Goal: Task Accomplishment & Management: Use online tool/utility

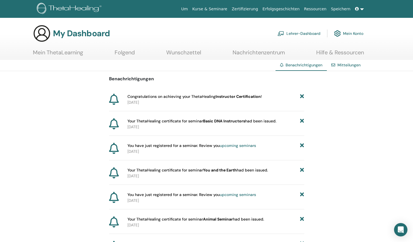
click at [267, 125] on p "[DATE]" at bounding box center [216, 127] width 177 height 6
click at [235, 96] on b "Instructor Certification" at bounding box center [238, 96] width 45 height 5
click at [301, 94] on icon at bounding box center [302, 97] width 4 height 6
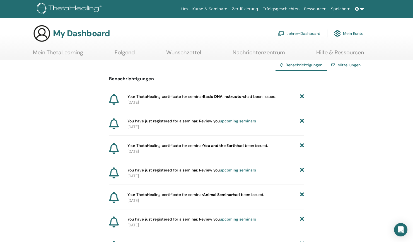
click at [303, 96] on icon at bounding box center [302, 97] width 4 height 6
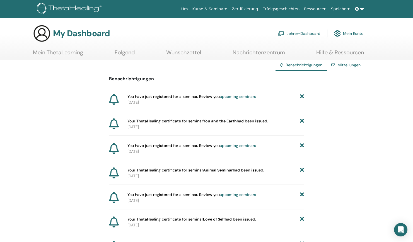
click at [303, 97] on icon at bounding box center [302, 97] width 4 height 6
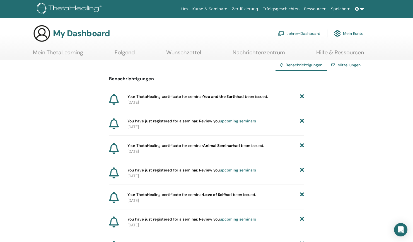
click at [62, 57] on link "Mein ThetaLearning" at bounding box center [58, 54] width 50 height 11
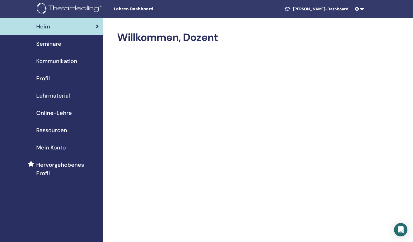
click at [361, 10] on link at bounding box center [359, 9] width 13 height 10
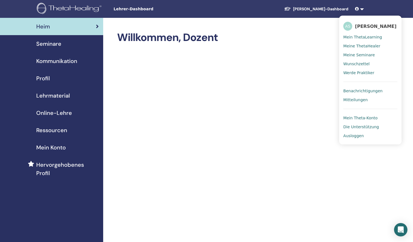
click at [366, 40] on span "Mein ThetaLearning" at bounding box center [363, 37] width 39 height 5
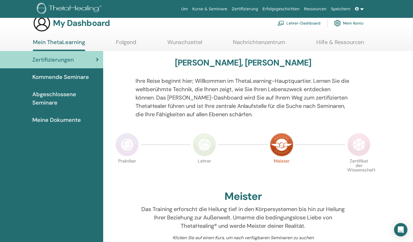
scroll to position [10, 0]
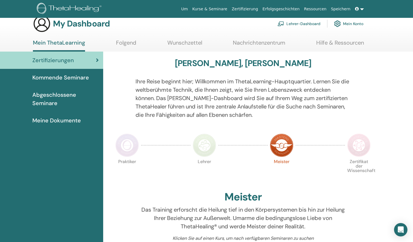
click at [65, 120] on span "Meine Dokumente" at bounding box center [56, 120] width 49 height 8
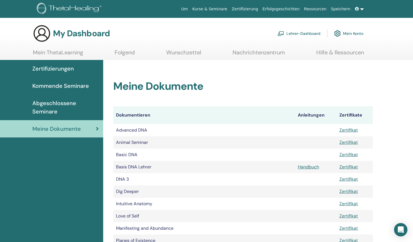
click at [123, 51] on link "Folgend" at bounding box center [125, 54] width 20 height 11
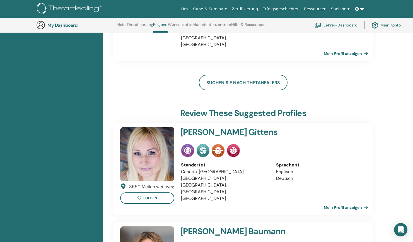
scroll to position [709, 0]
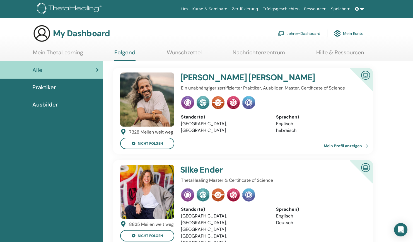
scroll to position [0, 0]
click at [255, 55] on link "Nachrichtenzentrum" at bounding box center [259, 54] width 52 height 11
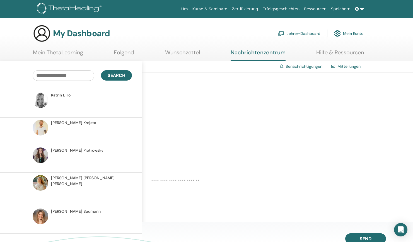
click at [363, 11] on link at bounding box center [359, 9] width 13 height 10
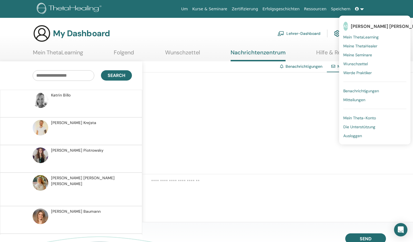
click at [364, 9] on link at bounding box center [359, 9] width 13 height 10
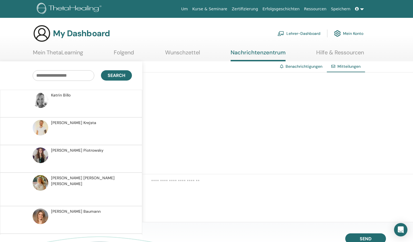
click at [364, 9] on link at bounding box center [359, 9] width 13 height 10
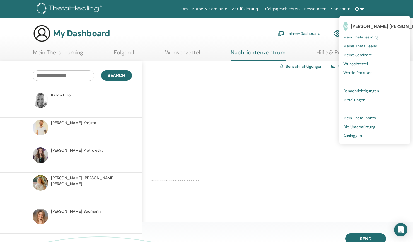
click at [262, 32] on div "My Dashboard Lehrer-Dashboard Mein Konto" at bounding box center [198, 34] width 331 height 18
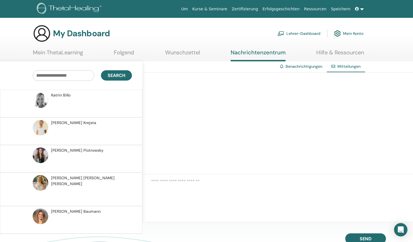
click at [81, 36] on h3 "My Dashboard" at bounding box center [81, 33] width 57 height 10
click at [68, 11] on img at bounding box center [70, 9] width 67 height 13
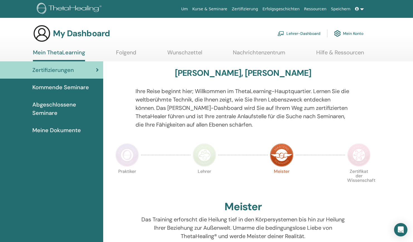
click at [297, 34] on link "Lehrer-Dashboard" at bounding box center [299, 33] width 43 height 12
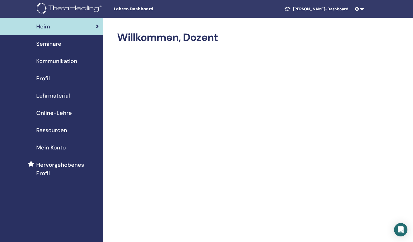
click at [53, 46] on span "Seminare" at bounding box center [48, 44] width 25 height 8
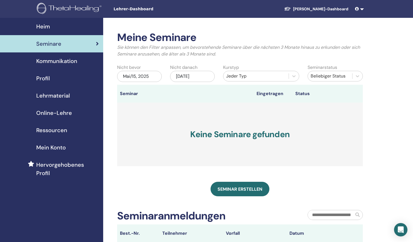
click at [45, 79] on span "Profil" at bounding box center [43, 78] width 14 height 8
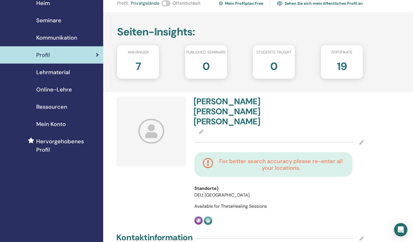
scroll to position [19, 0]
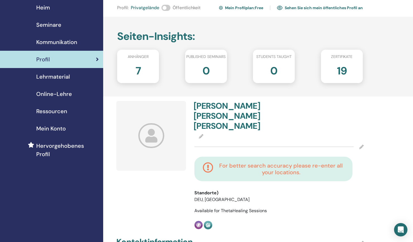
click at [52, 42] on span "Kommunikation" at bounding box center [56, 42] width 41 height 8
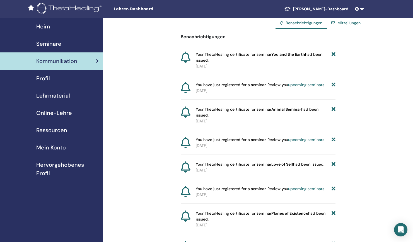
click at [51, 150] on span "Mein Konto" at bounding box center [51, 148] width 30 height 8
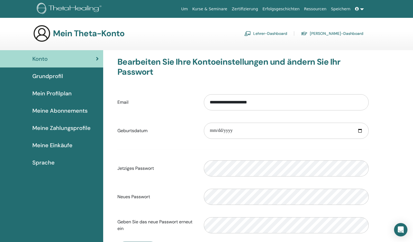
click at [42, 77] on span "Grundprofil" at bounding box center [47, 76] width 31 height 8
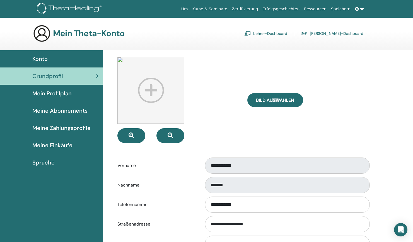
click at [280, 34] on link "Lehrer-Dashboard" at bounding box center [266, 33] width 43 height 9
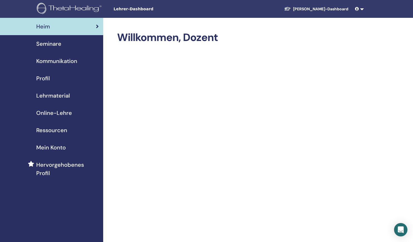
click at [43, 77] on span "Profil" at bounding box center [43, 78] width 14 height 8
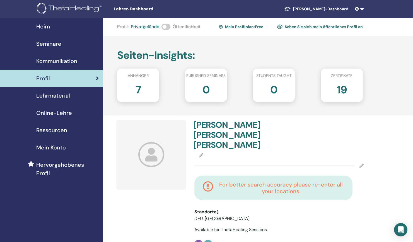
click at [363, 8] on link at bounding box center [359, 9] width 13 height 10
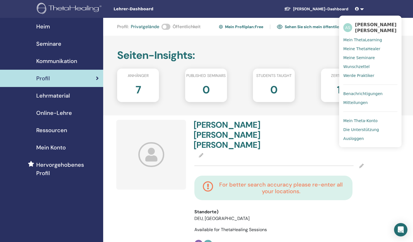
click at [365, 122] on span "Mein Theta-Konto" at bounding box center [361, 120] width 34 height 5
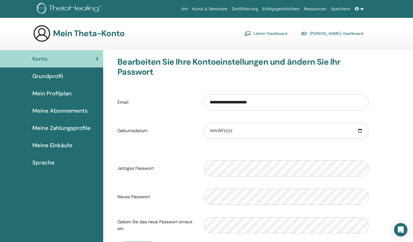
click at [74, 131] on span "Meine Zahlungsprofile" at bounding box center [61, 128] width 58 height 8
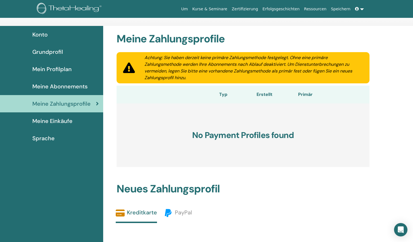
scroll to position [24, 0]
click at [364, 8] on link at bounding box center [359, 9] width 13 height 10
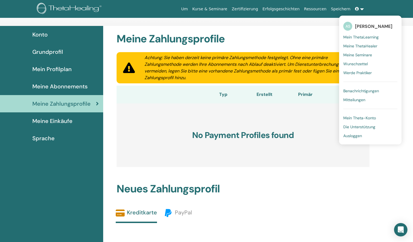
click at [352, 117] on span "Mein Theta-Konto" at bounding box center [360, 118] width 33 height 5
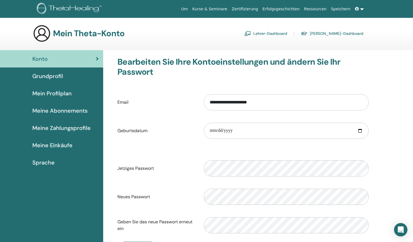
click at [284, 32] on link "Lehrer-Dashboard" at bounding box center [266, 33] width 43 height 9
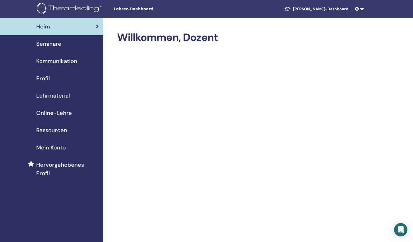
click at [55, 41] on span "Seminare" at bounding box center [48, 44] width 25 height 8
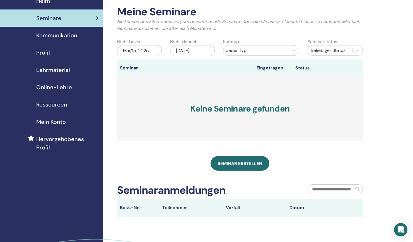
scroll to position [6, 0]
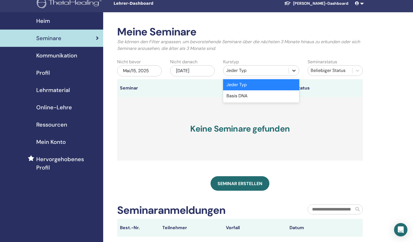
click at [294, 73] on icon at bounding box center [294, 71] width 6 height 6
click at [292, 96] on div "Basis DNA" at bounding box center [261, 95] width 77 height 11
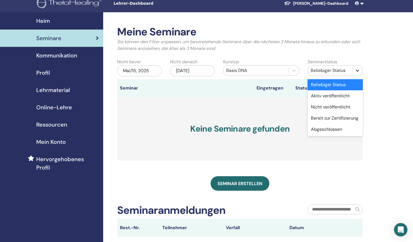
click at [353, 69] on div at bounding box center [358, 71] width 10 height 10
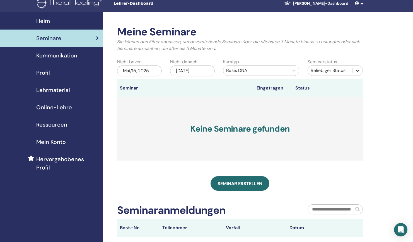
click at [353, 69] on div at bounding box center [358, 71] width 10 height 10
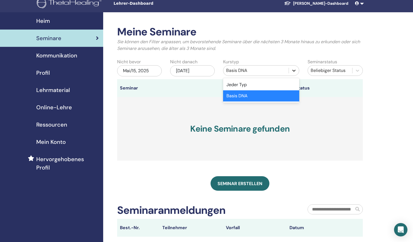
click at [296, 72] on icon at bounding box center [294, 71] width 6 height 6
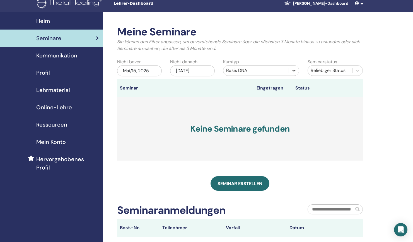
click at [296, 72] on icon at bounding box center [294, 71] width 6 height 6
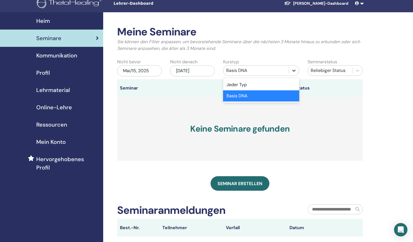
click at [292, 71] on icon at bounding box center [294, 71] width 6 height 6
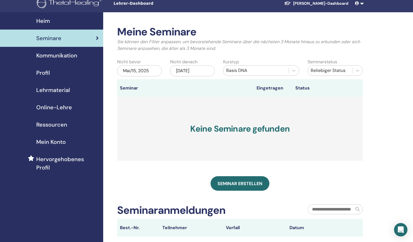
click at [205, 125] on h3 "Keine Seminare gefunden" at bounding box center [240, 129] width 246 height 64
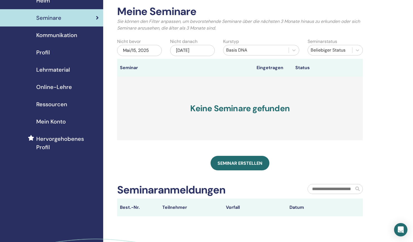
scroll to position [27, 0]
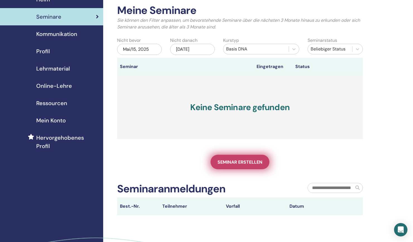
click at [231, 167] on link "Seminar erstellen" at bounding box center [240, 162] width 59 height 15
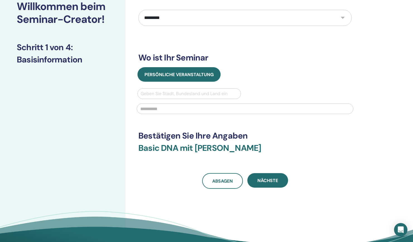
scroll to position [38, 0]
